Goal: Communication & Community: Answer question/provide support

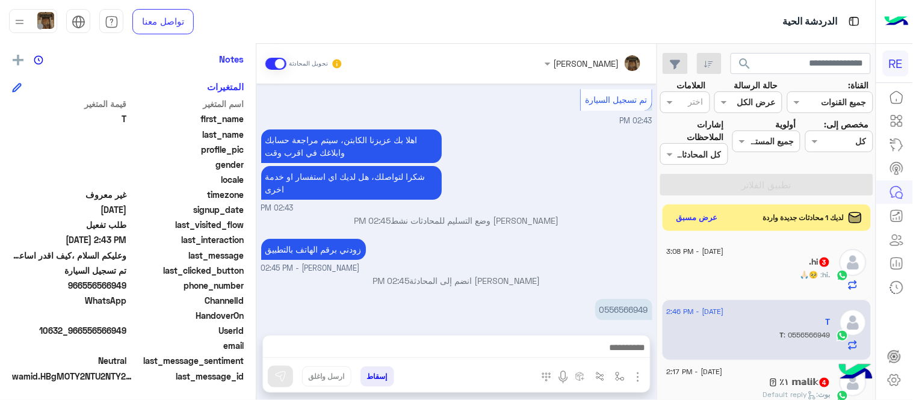
click at [677, 280] on div ".hi : 🥺🙏🏻" at bounding box center [749, 280] width 164 height 21
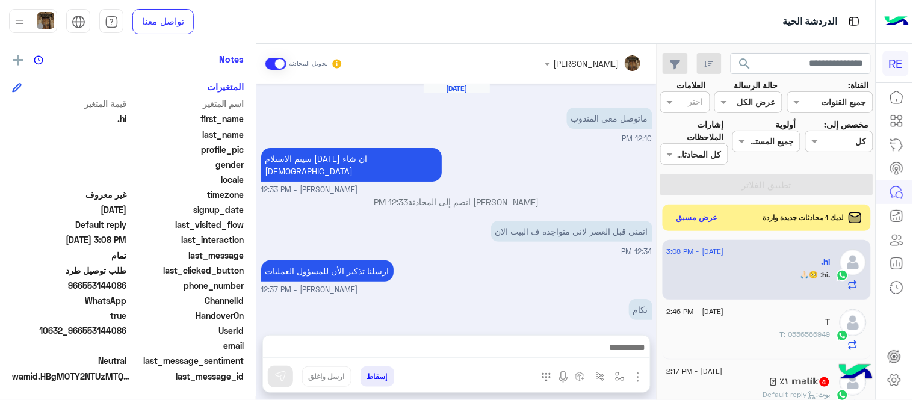
scroll to position [172, 0]
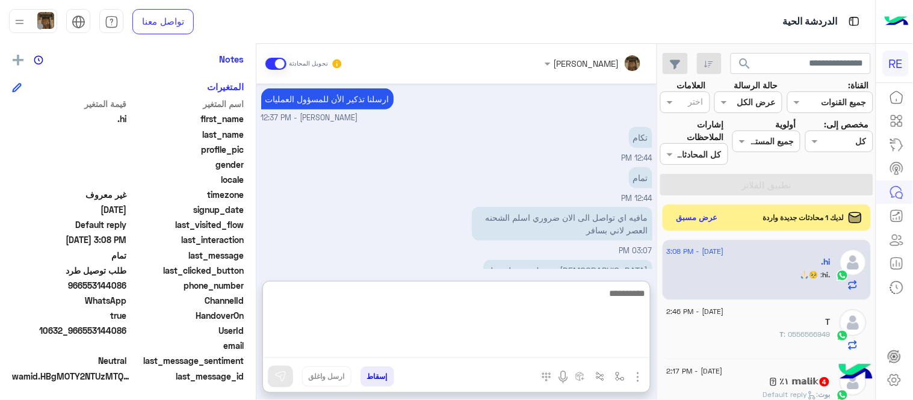
click at [546, 353] on textarea at bounding box center [456, 322] width 387 height 72
type textarea "*"
type textarea "**********"
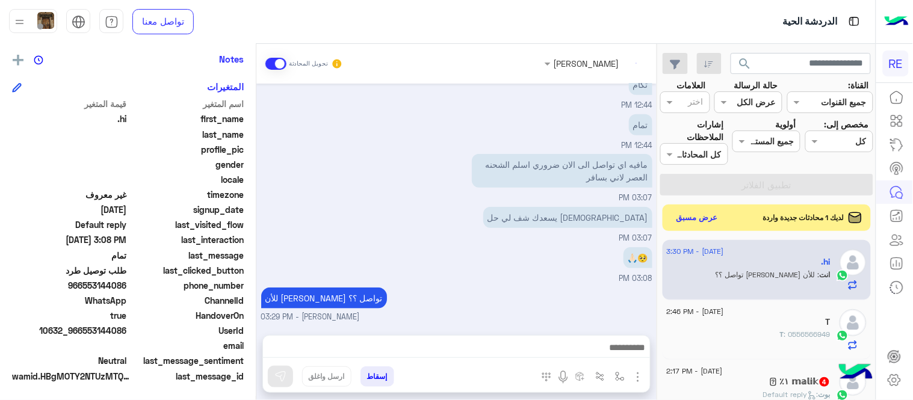
click at [413, 159] on div "[DATE] ماتوصل معي المندوب 12:10 PM سيتم الاستلام [DATE] ان شاء الله [PERSON_NAM…" at bounding box center [456, 204] width 400 height 240
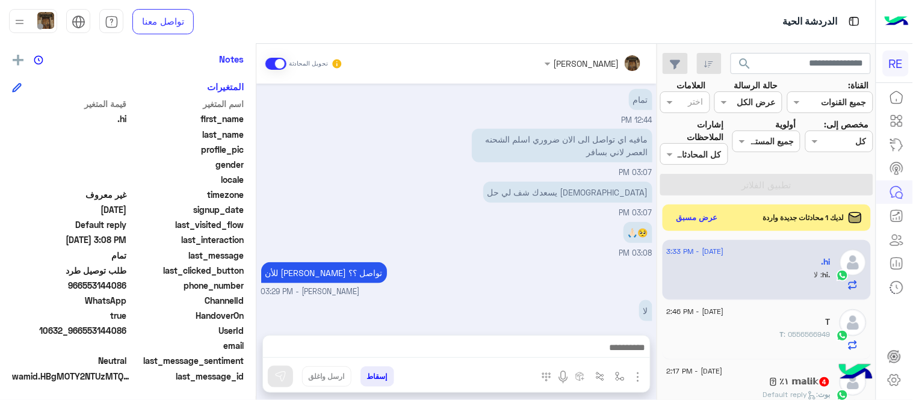
scroll to position [291, 0]
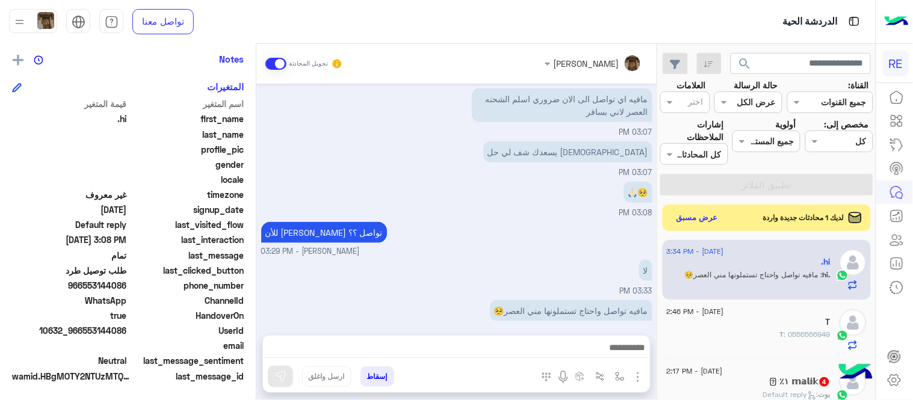
click at [436, 219] on div "للأن [PERSON_NAME] تواصل ؟؟ [PERSON_NAME] - 03:29 PM" at bounding box center [456, 238] width 391 height 39
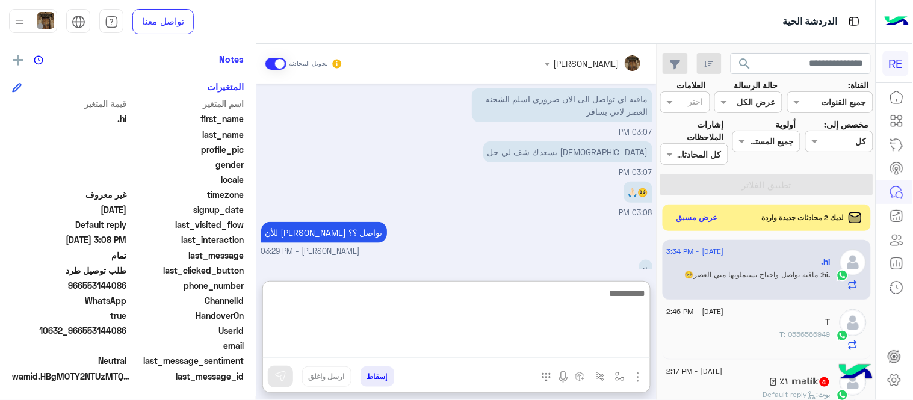
click at [452, 347] on textarea at bounding box center [456, 322] width 387 height 72
type textarea "**********"
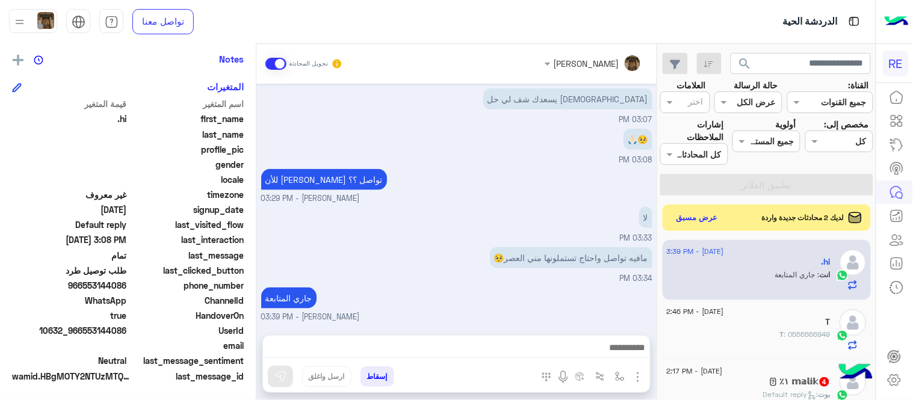
click at [525, 113] on div "[DATE] ماتوصل معي المندوب 12:10 PM سيتم الاستلام [DATE] ان شاء الله [PERSON_NAM…" at bounding box center [456, 204] width 400 height 240
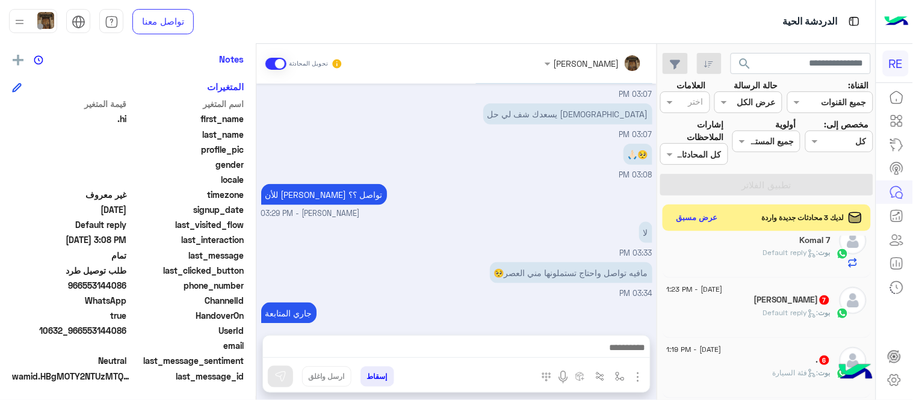
scroll to position [0, 0]
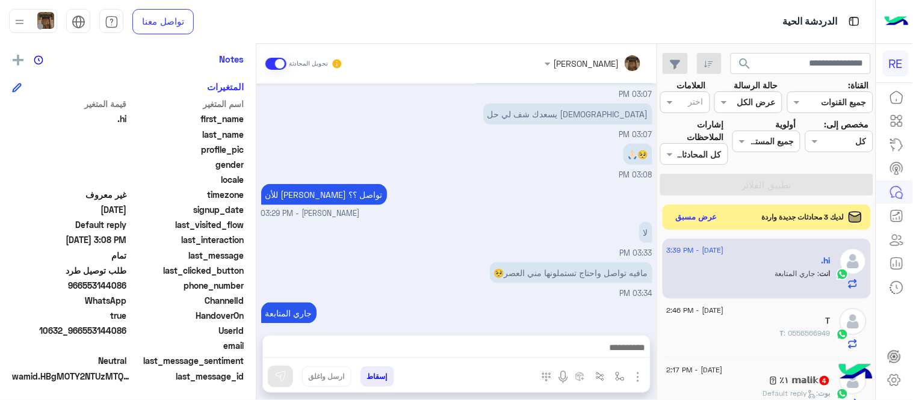
click at [688, 220] on button "عرض مسبق" at bounding box center [697, 217] width 51 height 16
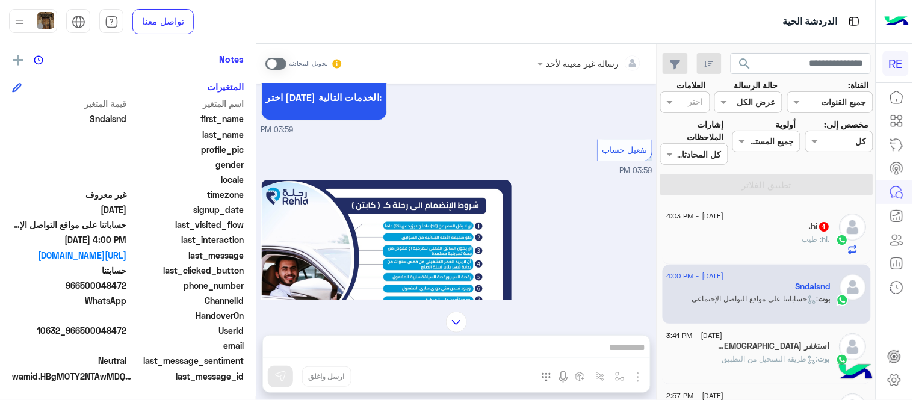
scroll to position [1299, 0]
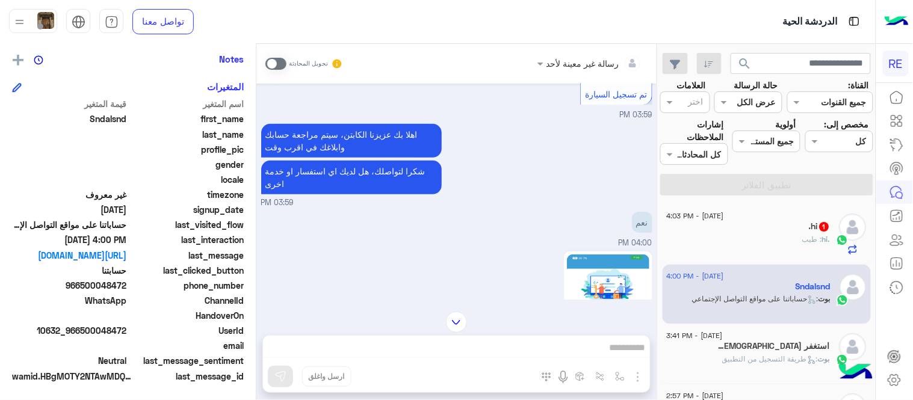
click at [269, 63] on span at bounding box center [275, 64] width 21 height 12
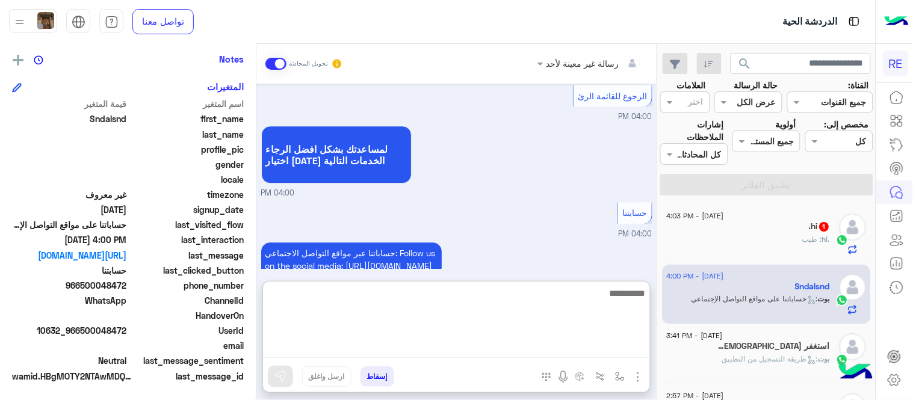
click at [447, 348] on textarea at bounding box center [456, 322] width 387 height 72
type textarea "**********"
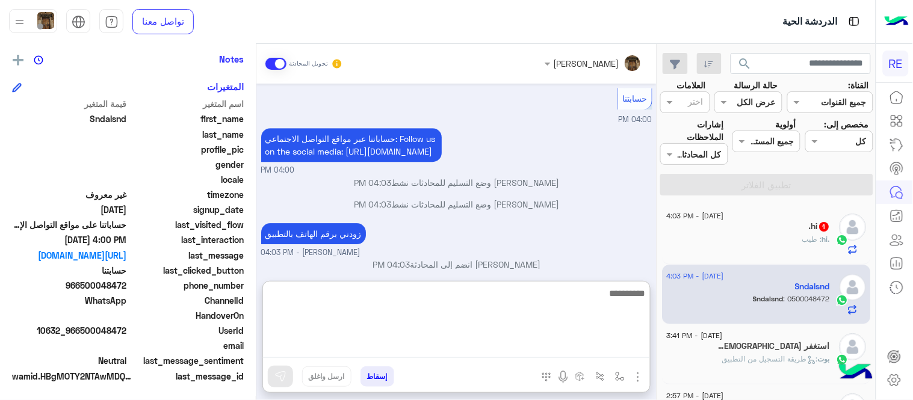
scroll to position [2115, 0]
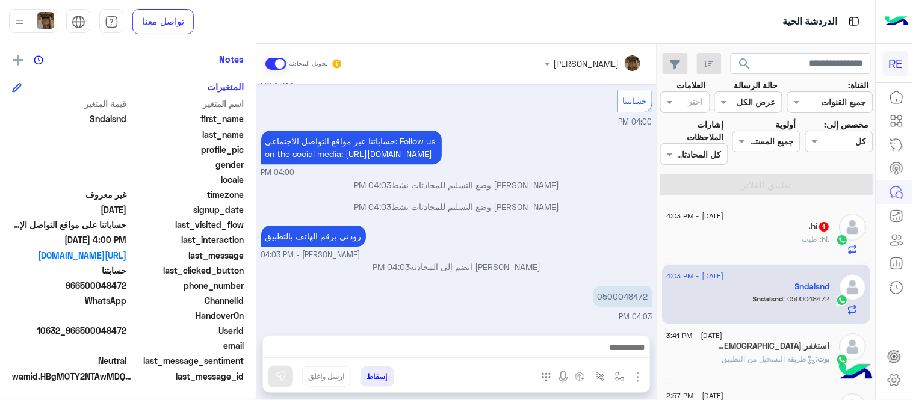
click at [604, 201] on p "[PERSON_NAME] وضع التسليم للمحادثات نشط 04:03 PM" at bounding box center [456, 206] width 391 height 13
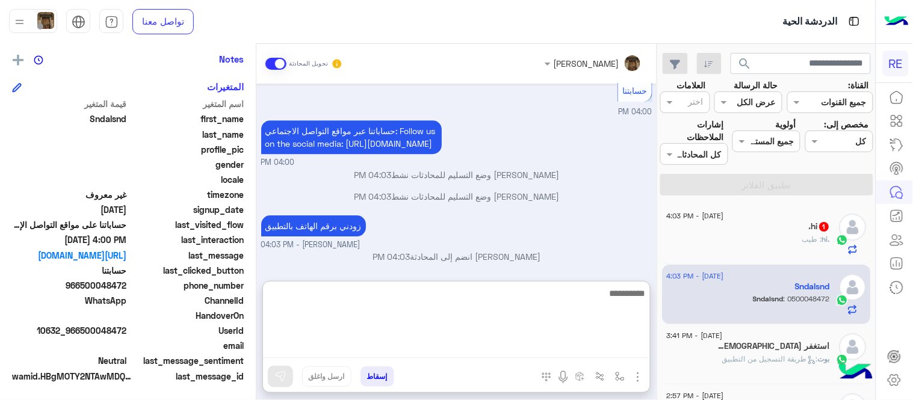
click at [533, 351] on textarea at bounding box center [456, 322] width 387 height 72
type textarea "**********"
